Goal: Information Seeking & Learning: Compare options

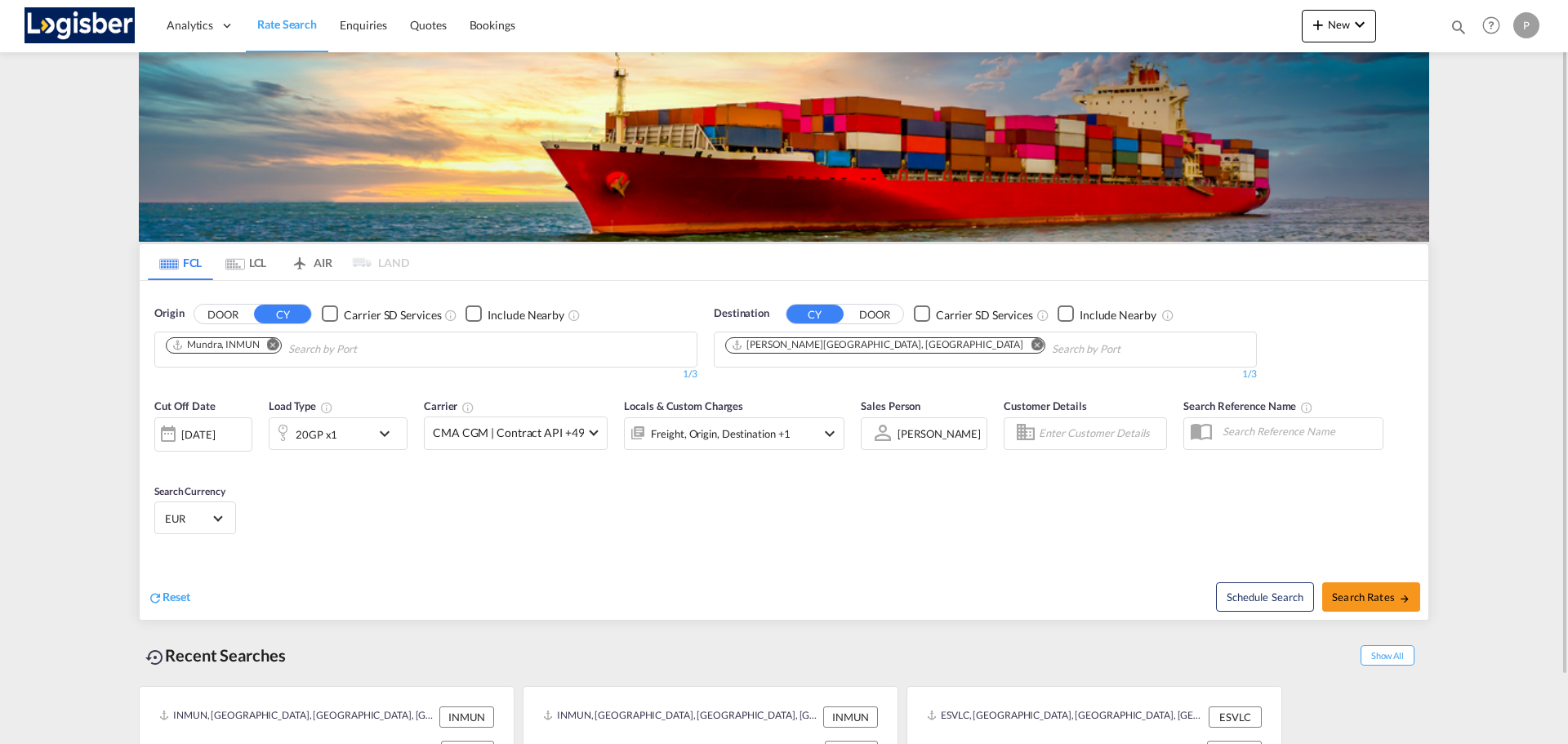
click at [274, 343] on md-icon "Remove" at bounding box center [273, 344] width 12 height 12
click at [1031, 351] on md-icon "Remove" at bounding box center [1037, 344] width 12 height 12
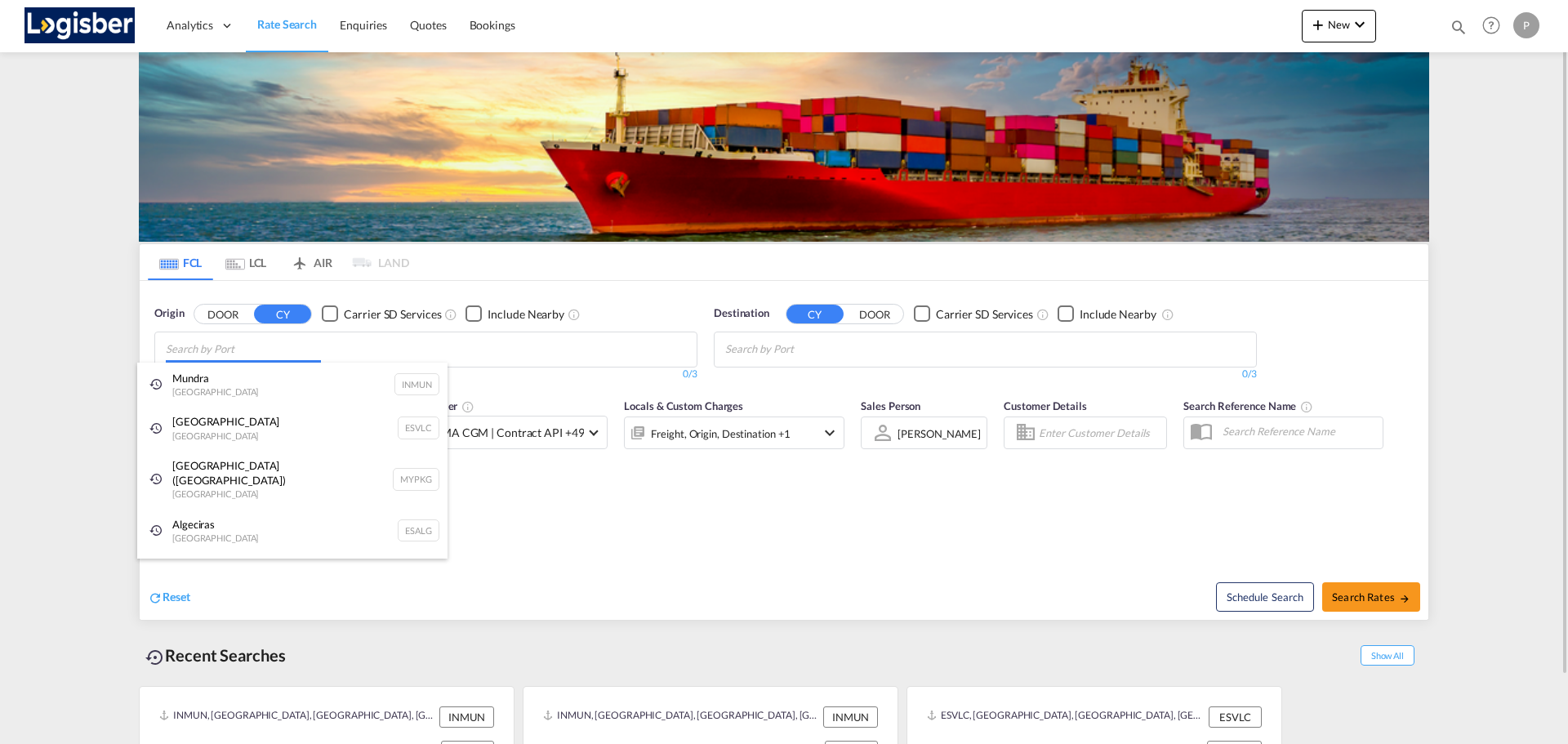
click at [429, 350] on body "Analytics Dashboard Rate Search Enquiries Quotes Bookings" at bounding box center [784, 372] width 1568 height 744
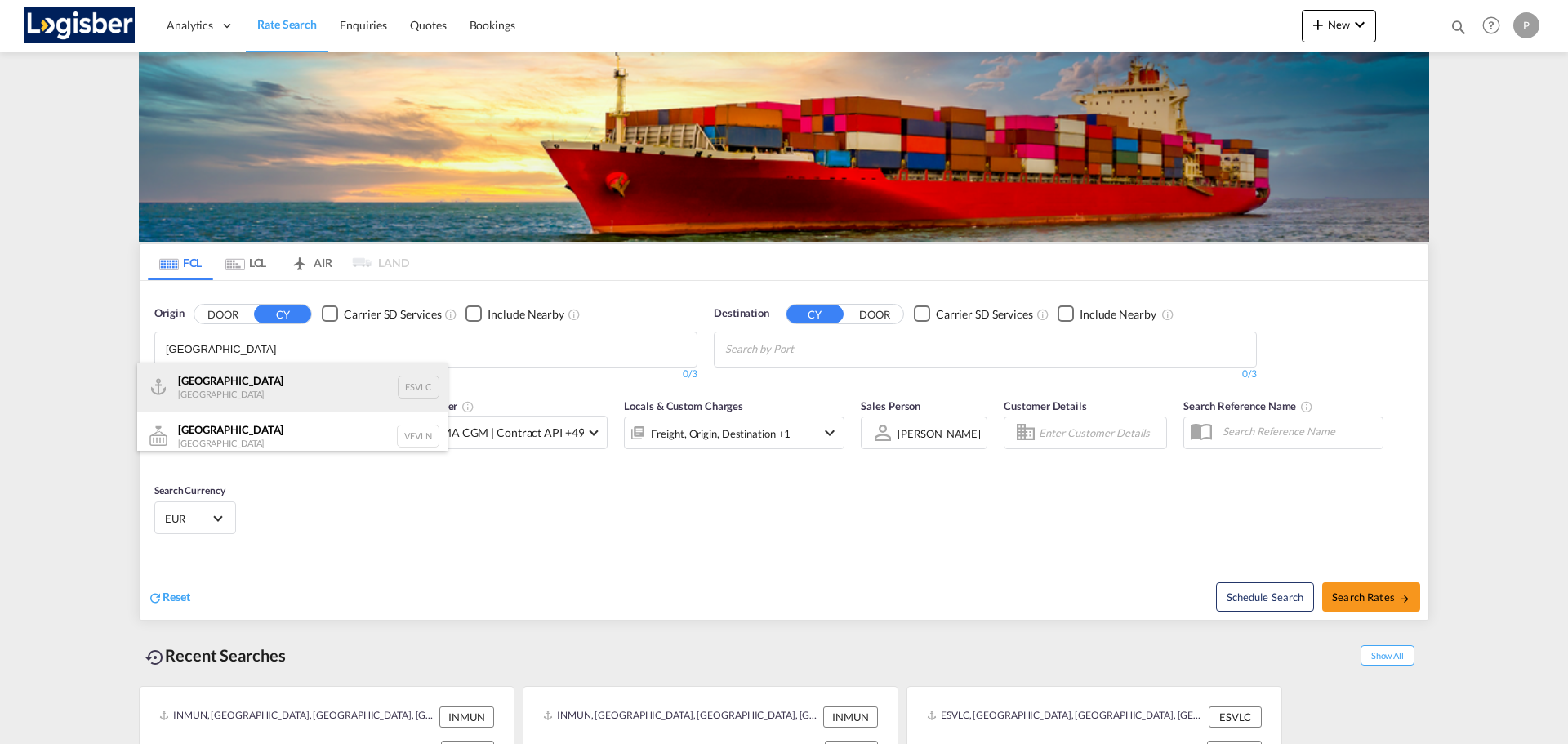
type input "[GEOGRAPHIC_DATA]"
click at [303, 379] on div "Valencia [GEOGRAPHIC_DATA] ESVLC" at bounding box center [292, 386] width 310 height 49
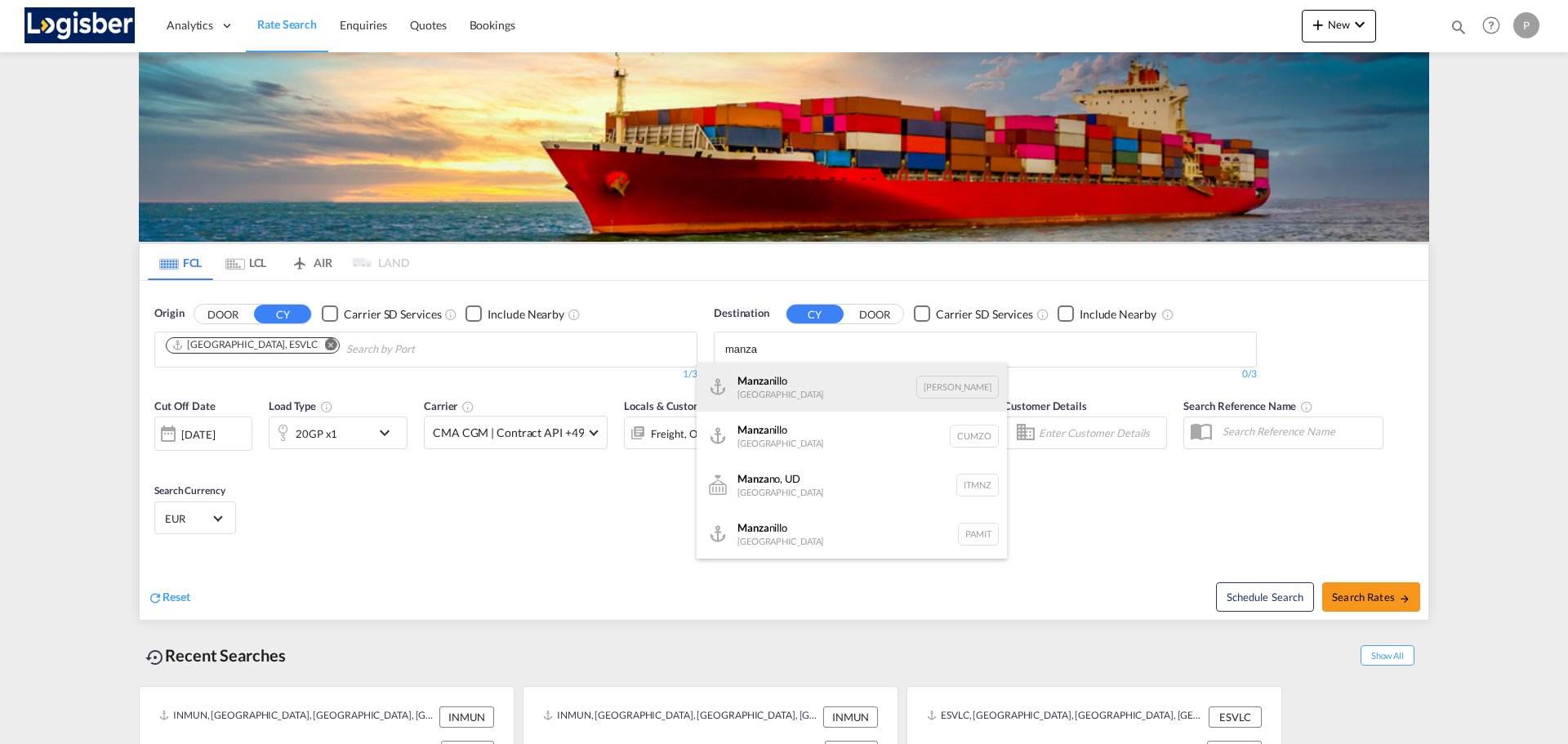
type input "manza"
click at [796, 395] on div "Manza nillo [GEOGRAPHIC_DATA] [PERSON_NAME]" at bounding box center [851, 386] width 310 height 49
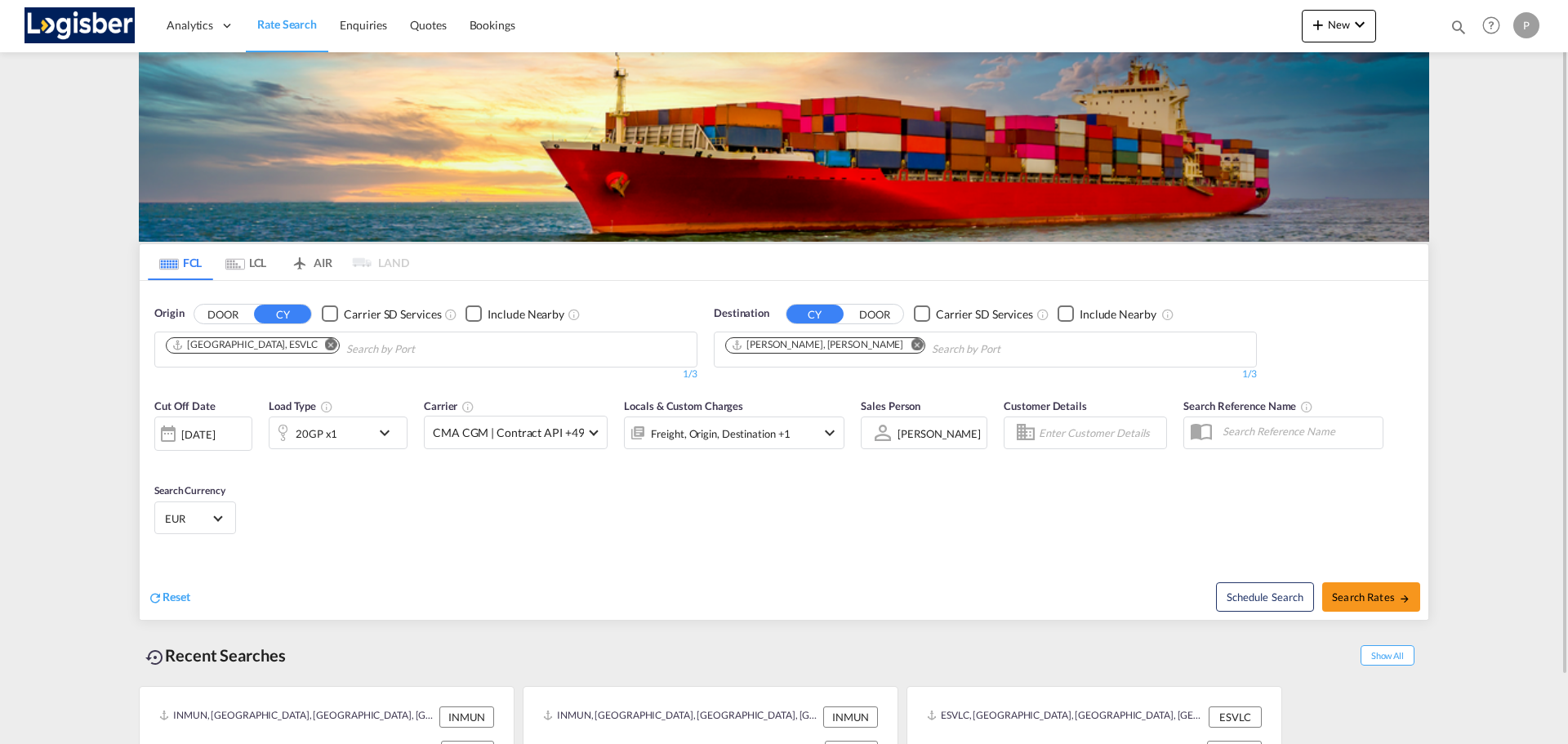
click at [367, 436] on div "20GP x1" at bounding box center [319, 433] width 101 height 33
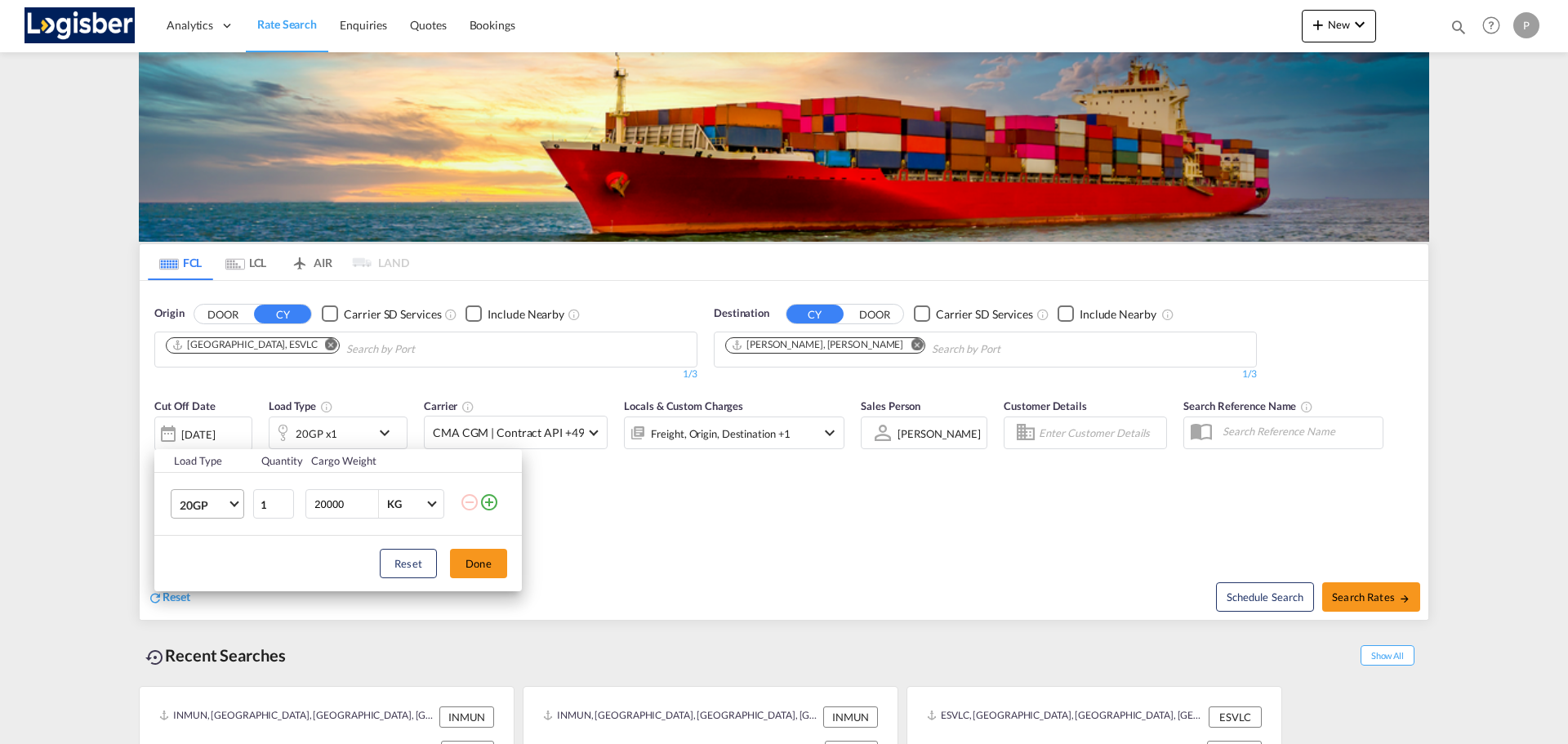
click at [239, 504] on md-select-value "20GP" at bounding box center [210, 504] width 65 height 28
click at [206, 584] on div "40HC" at bounding box center [194, 583] width 30 height 16
click at [476, 556] on button "Done" at bounding box center [478, 563] width 57 height 30
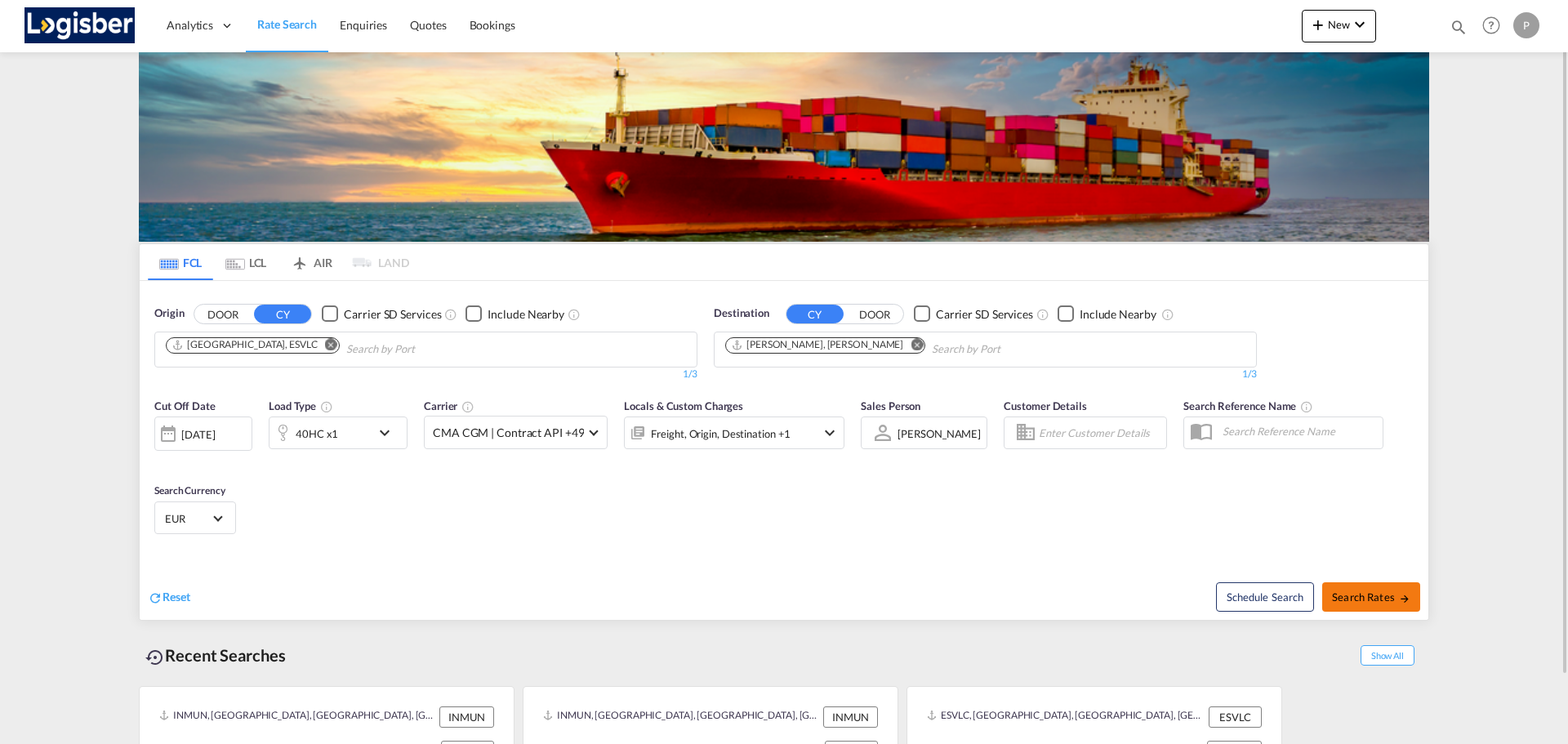
click at [1368, 590] on span "Search Rates" at bounding box center [1371, 597] width 79 height 13
type input "ESVLC to [PERSON_NAME] / [DATE]"
